Goal: Complete application form

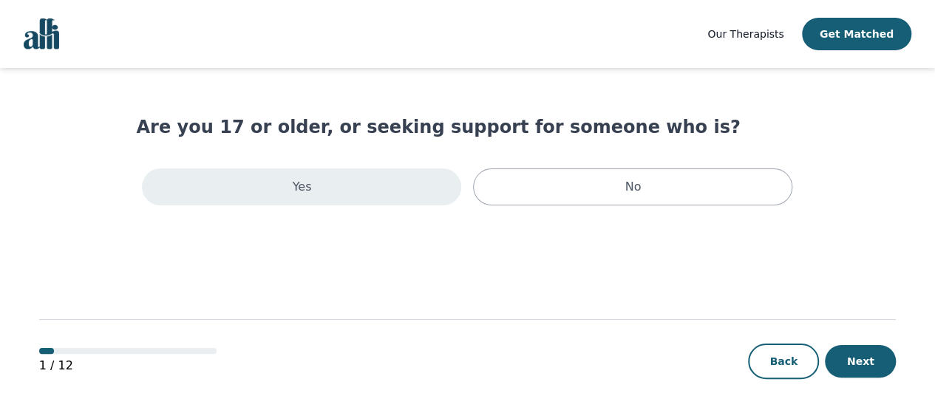
click at [361, 180] on div "Yes" at bounding box center [301, 187] width 319 height 37
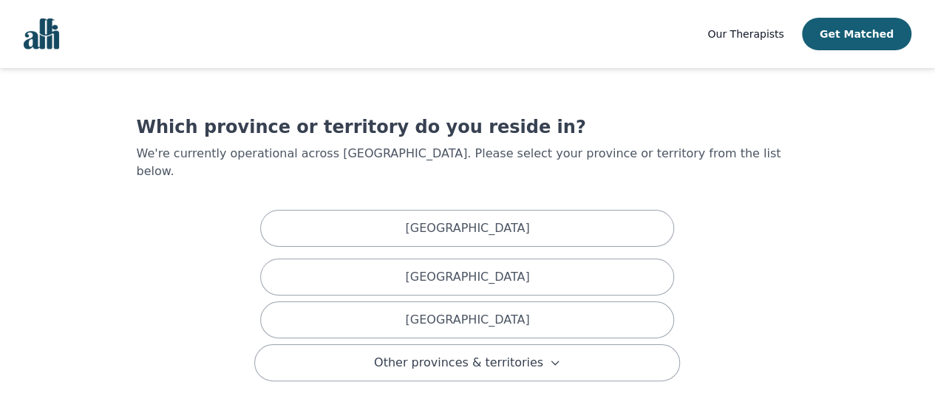
click at [433, 302] on div "[GEOGRAPHIC_DATA]" at bounding box center [467, 320] width 414 height 37
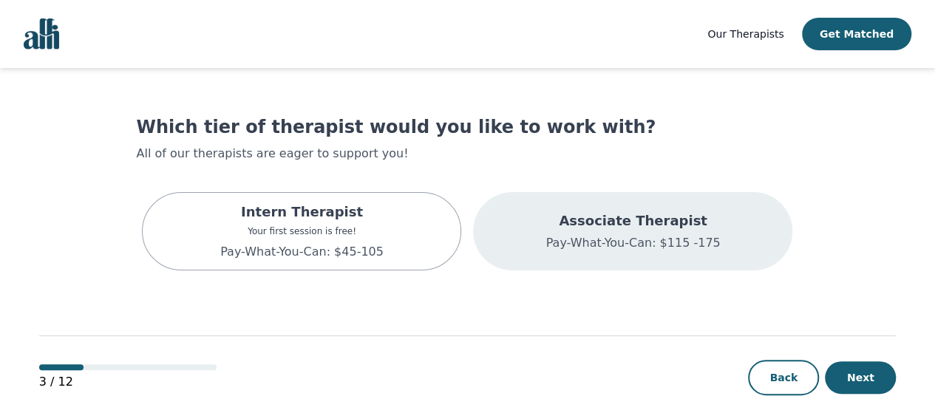
click at [616, 231] on div "Associate Therapist Pay-What-You-Can: $115 -175" at bounding box center [632, 231] width 174 height 41
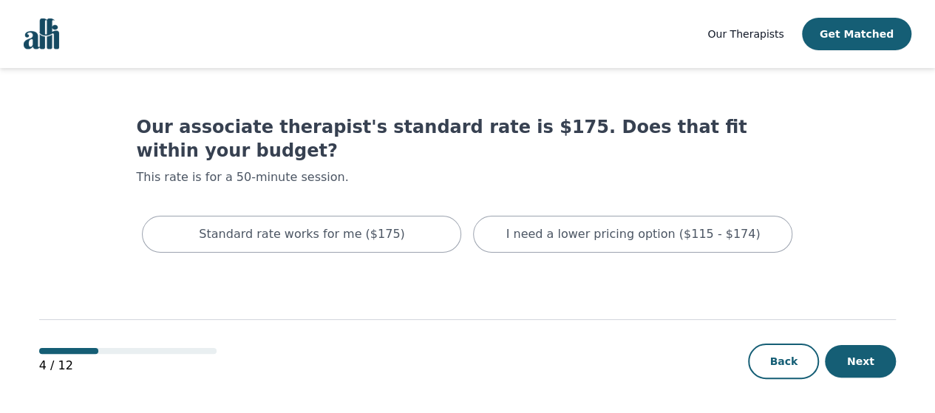
scroll to position [1, 0]
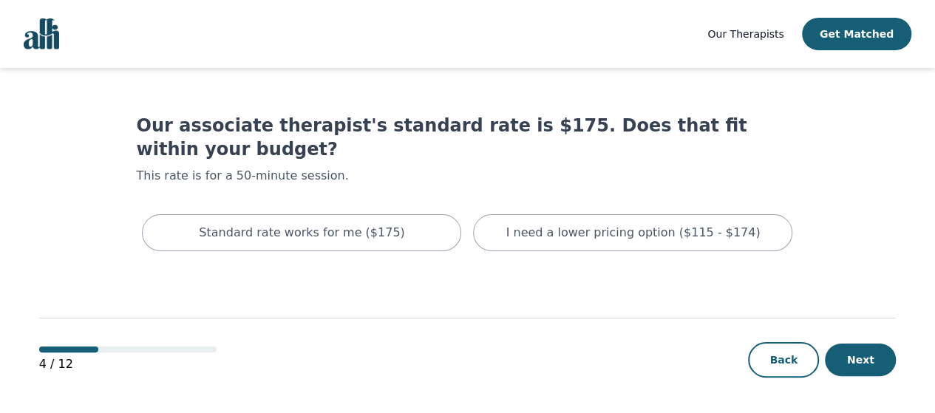
click at [862, 370] on button "Next" at bounding box center [860, 360] width 71 height 33
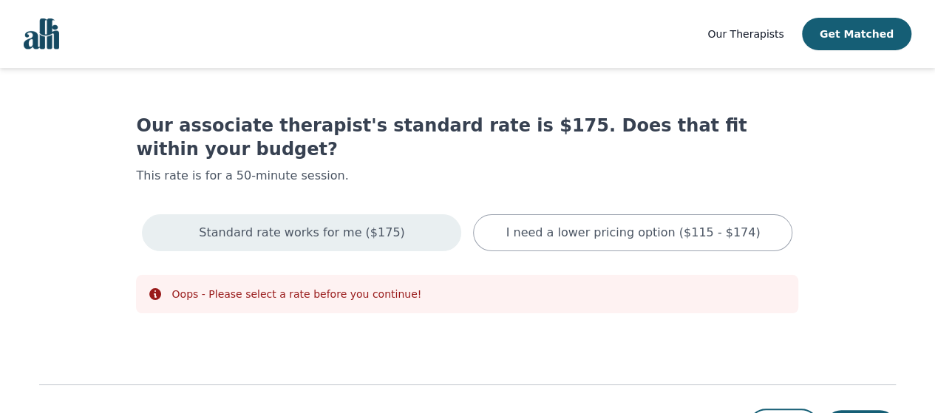
click at [251, 217] on div "Standard rate works for me ($175)" at bounding box center [301, 232] width 319 height 37
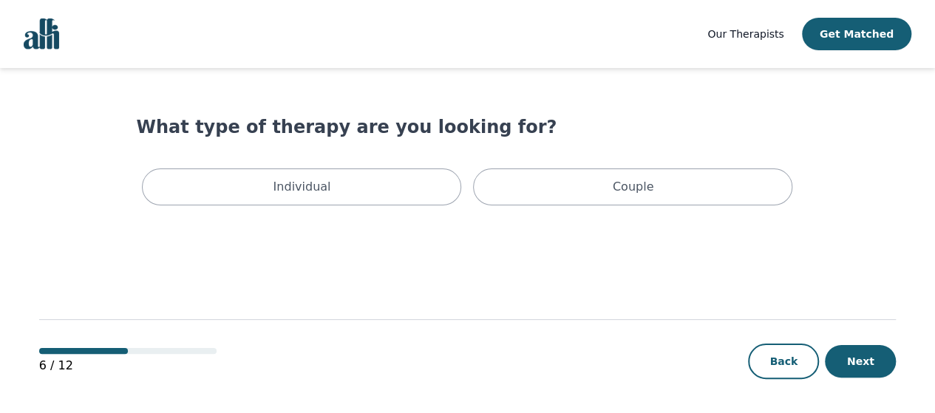
click at [249, 194] on div "Individual" at bounding box center [301, 187] width 319 height 37
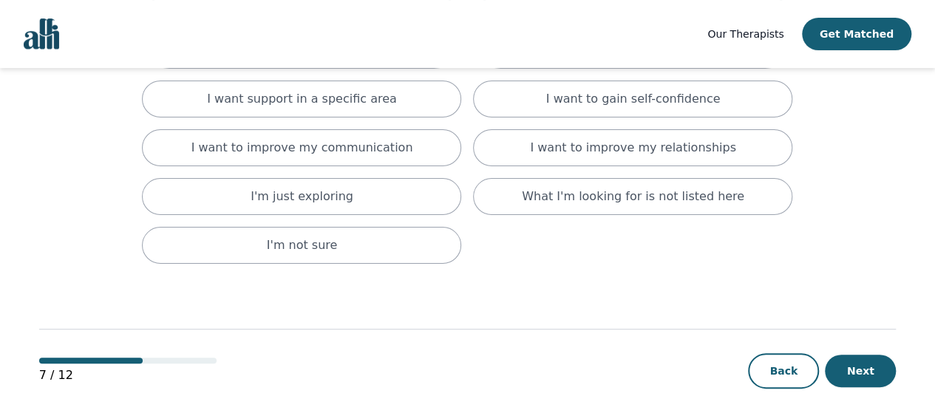
scroll to position [279, 0]
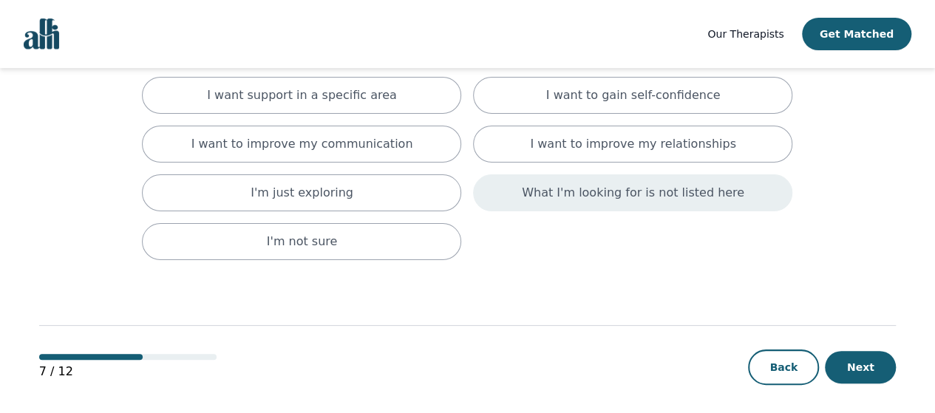
click at [594, 199] on div "What I'm looking for is not listed here" at bounding box center [632, 192] width 319 height 37
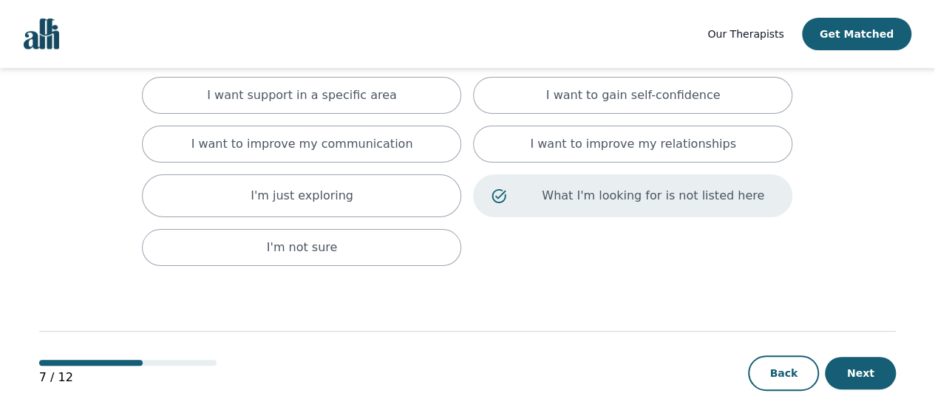
scroll to position [289, 0]
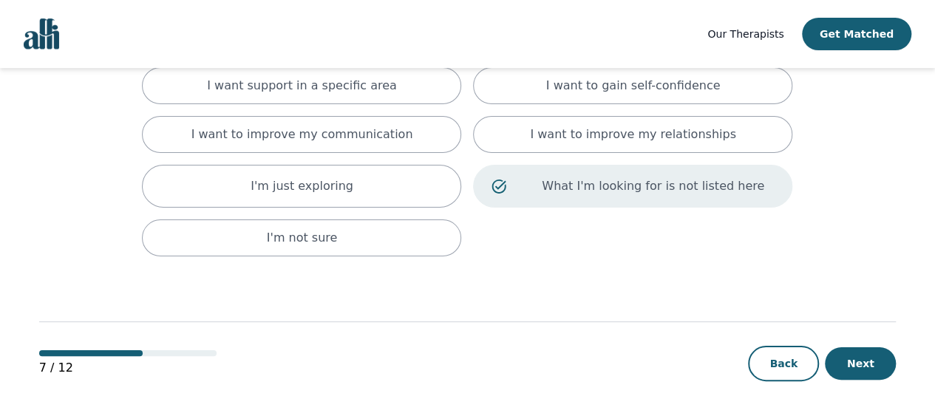
click at [870, 363] on button "Next" at bounding box center [860, 363] width 71 height 33
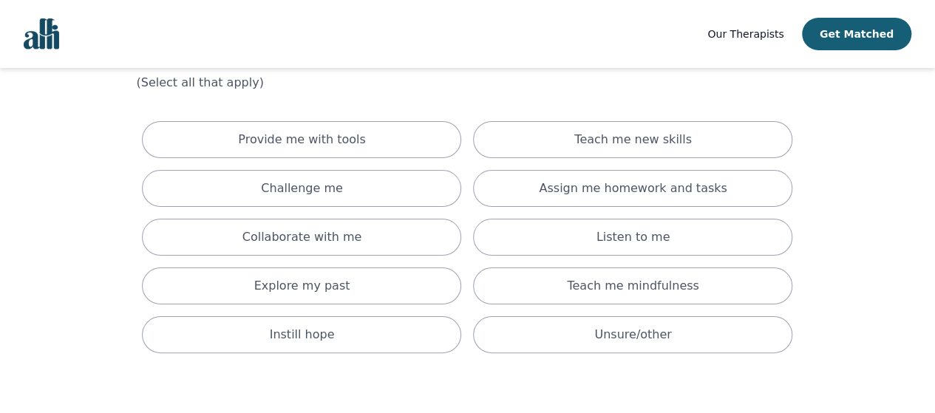
scroll to position [75, 0]
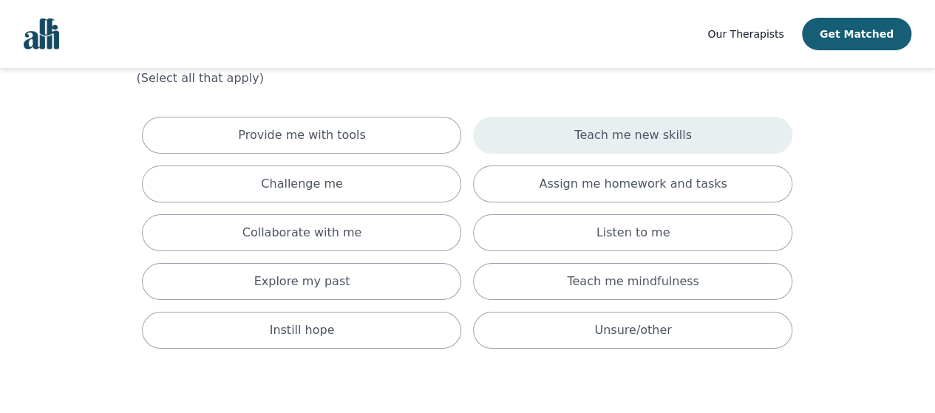
click at [600, 150] on div "Teach me new skills" at bounding box center [632, 135] width 319 height 37
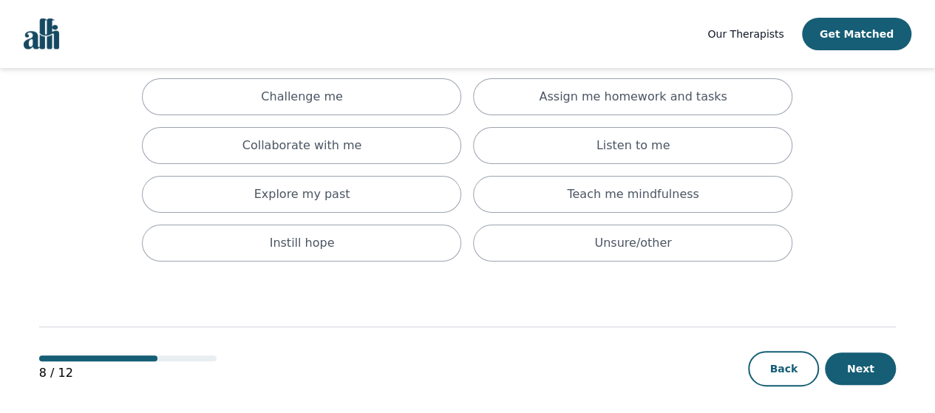
scroll to position [174, 0]
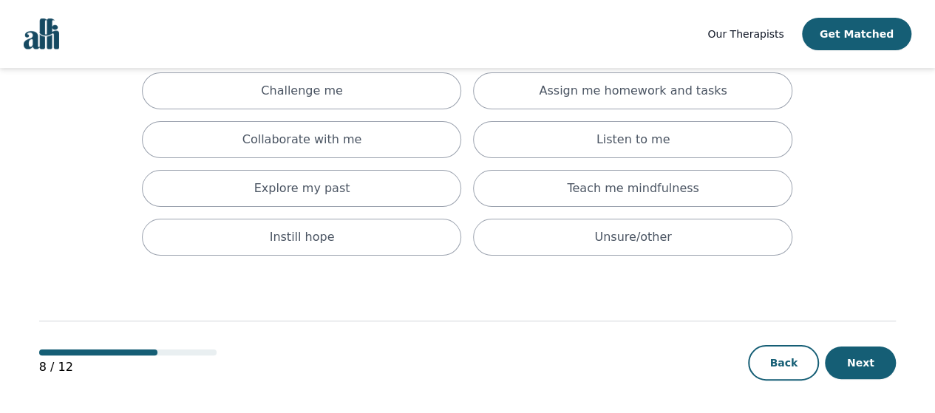
click at [863, 359] on button "Next" at bounding box center [860, 363] width 71 height 33
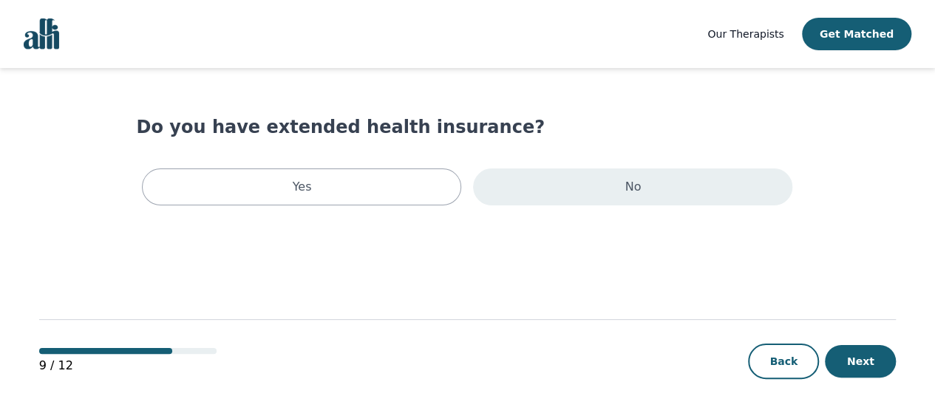
click at [597, 185] on div "No" at bounding box center [632, 187] width 319 height 37
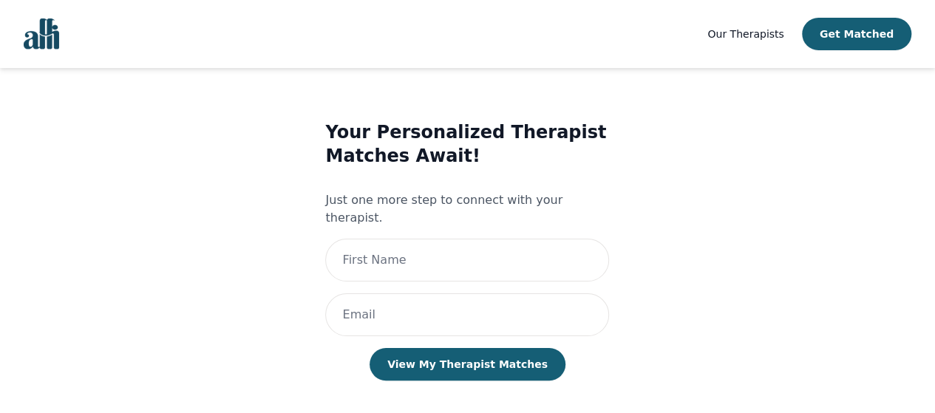
scroll to position [26, 0]
